Goal: Find specific page/section: Find specific page/section

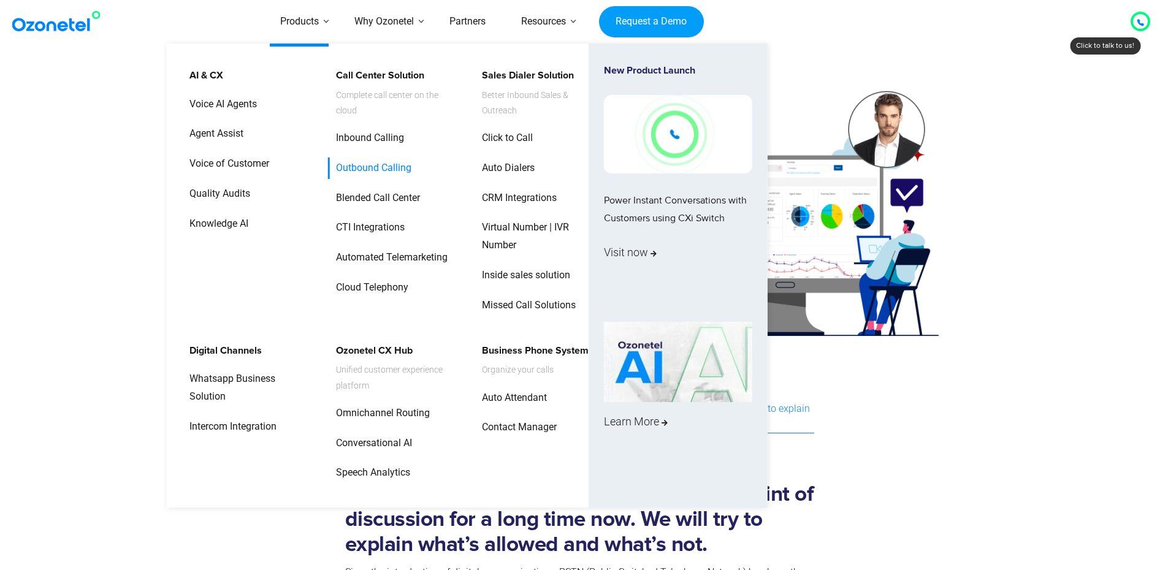
click at [387, 170] on link "Outbound Calling" at bounding box center [370, 168] width 85 height 21
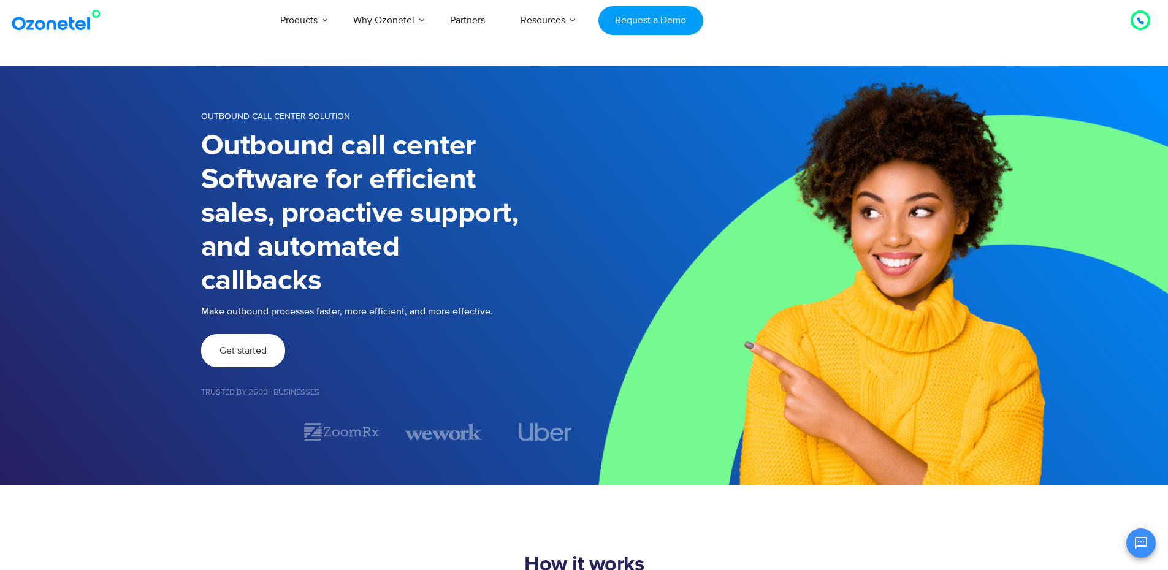
click at [235, 356] on span "Get started" at bounding box center [242, 351] width 47 height 10
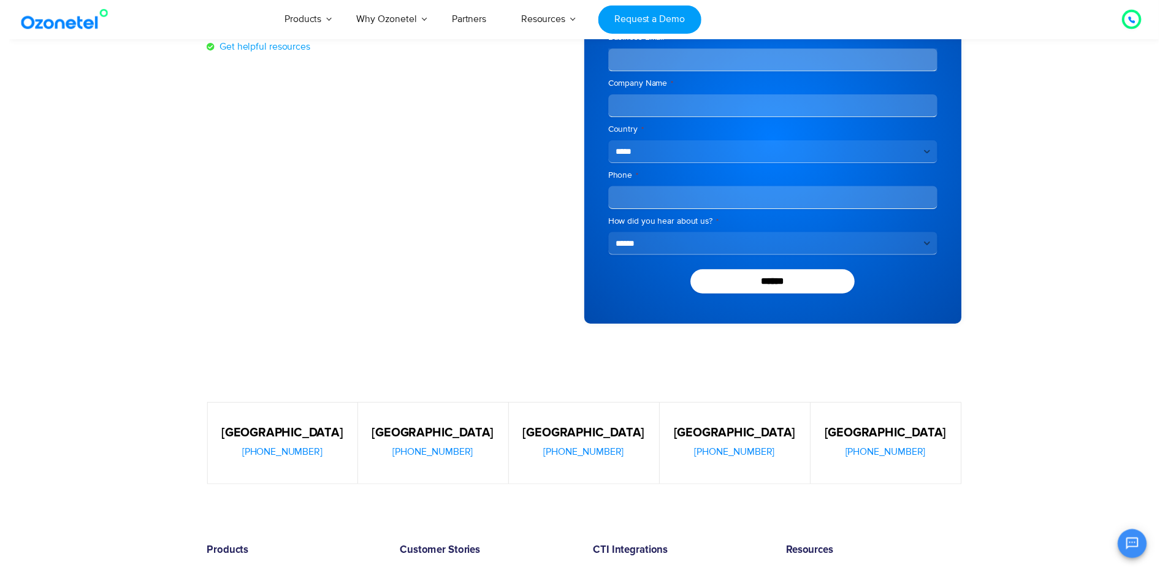
scroll to position [37, 0]
